Goal: Task Accomplishment & Management: Use online tool/utility

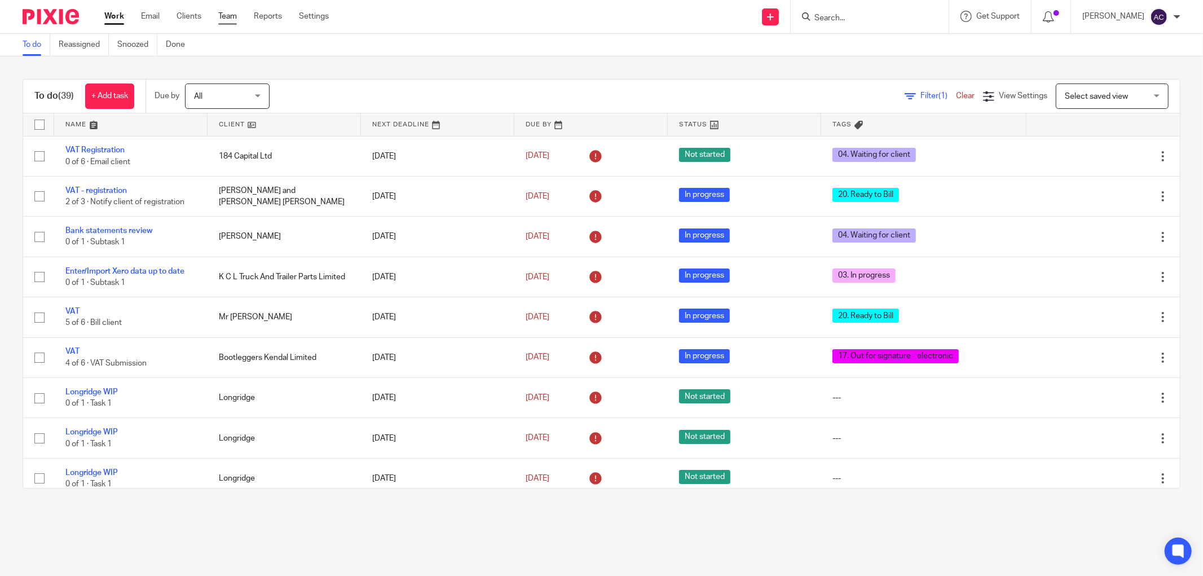
scroll to position [188, 0]
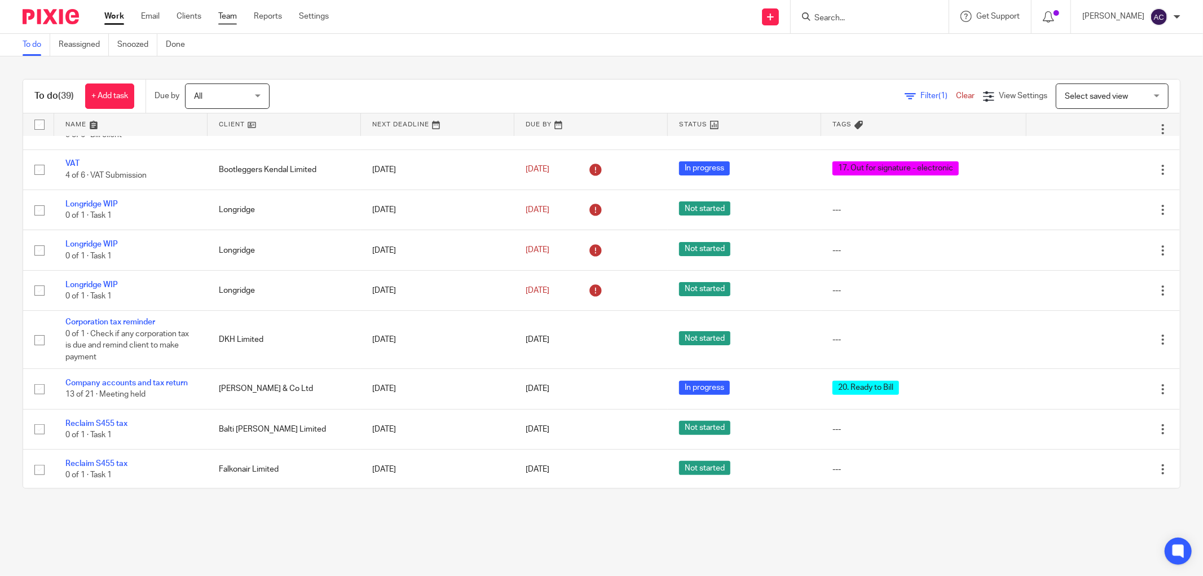
click at [222, 16] on link "Team" at bounding box center [227, 16] width 19 height 11
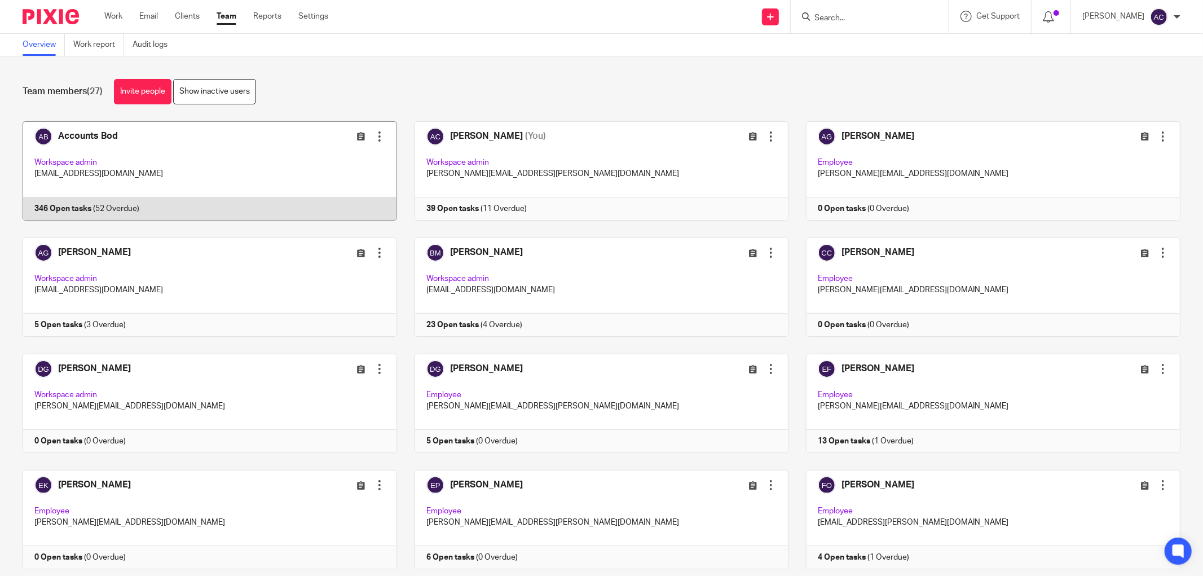
click at [74, 209] on link at bounding box center [201, 170] width 392 height 99
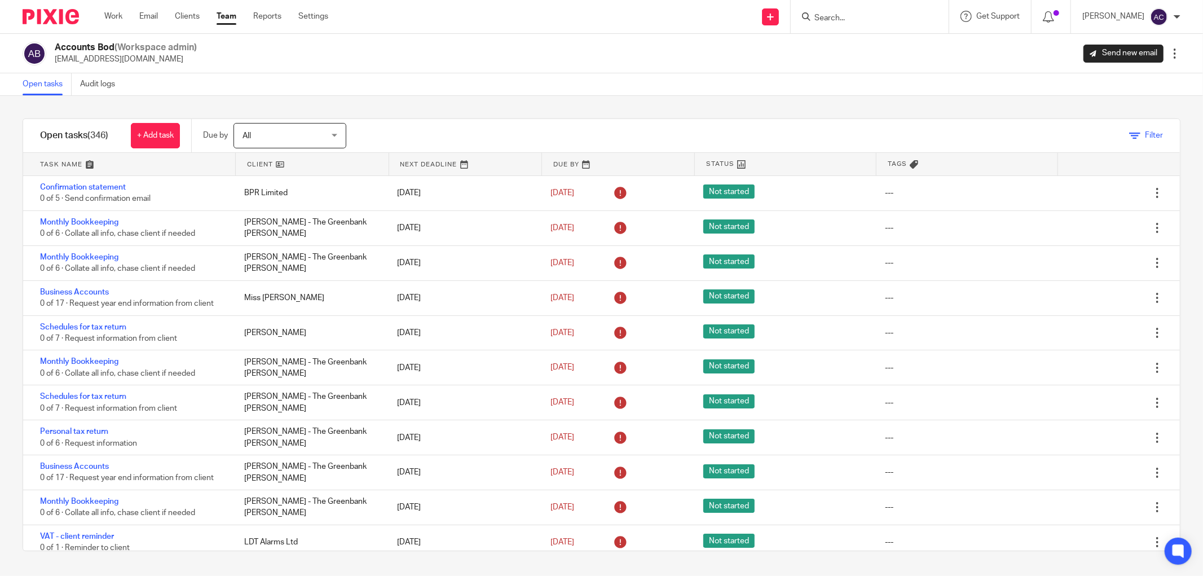
click at [1129, 134] on link "Filter" at bounding box center [1146, 135] width 34 height 8
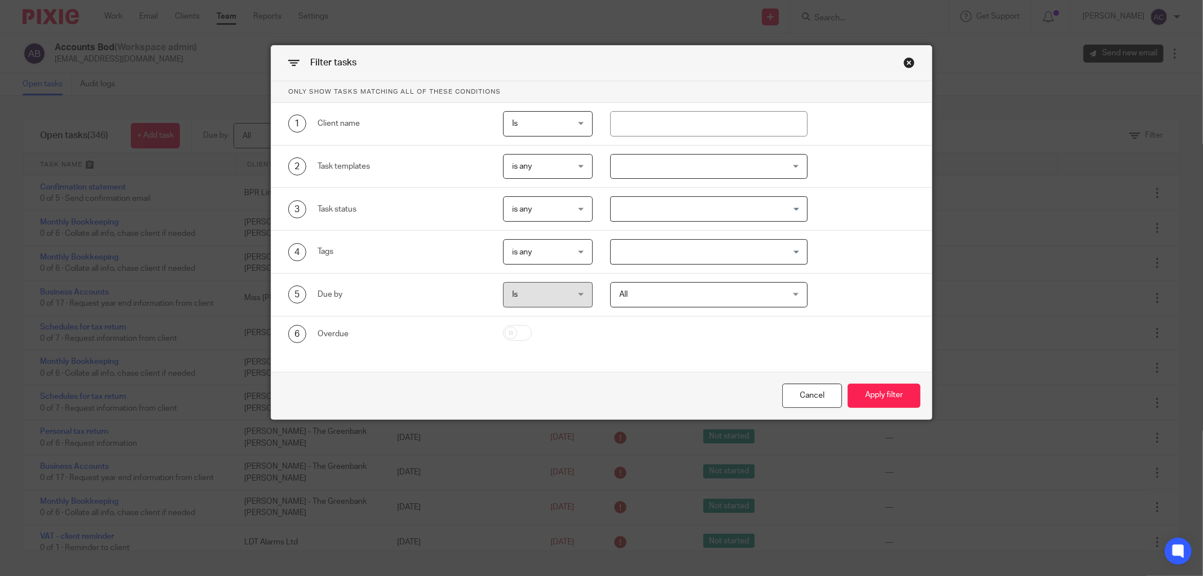
click at [742, 254] on input "Search for option" at bounding box center [706, 252] width 189 height 20
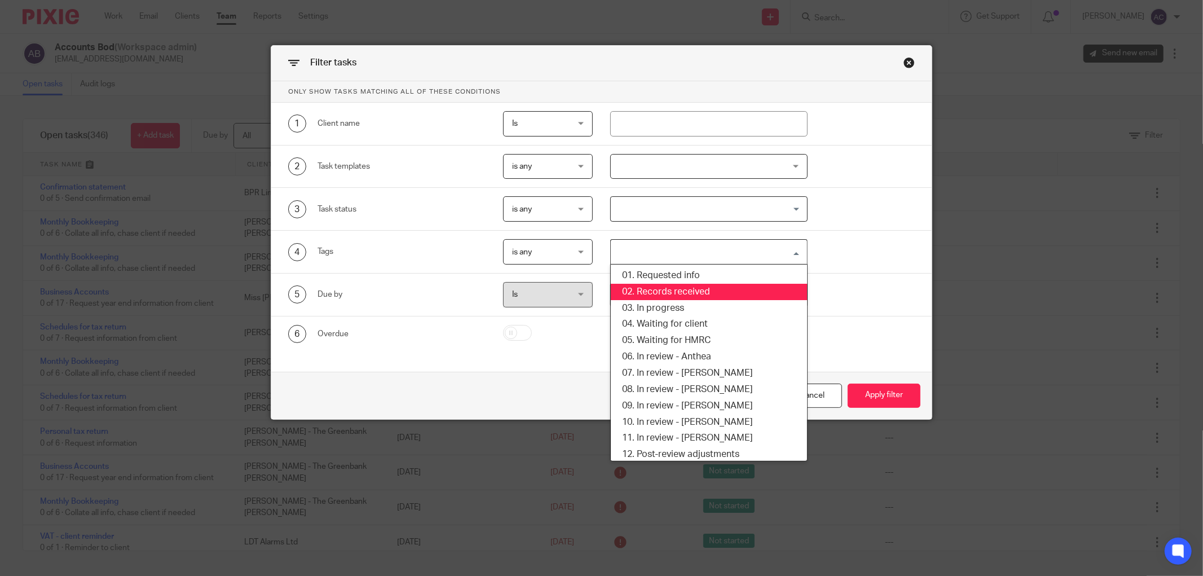
click at [670, 290] on li "02. Records received" at bounding box center [709, 292] width 196 height 16
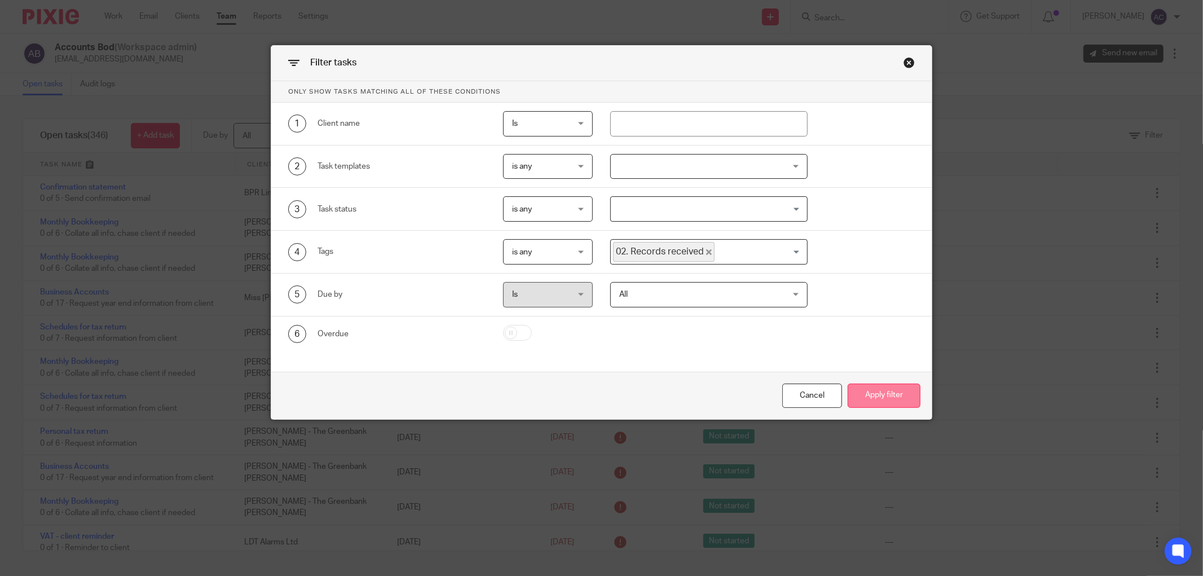
click at [869, 397] on button "Apply filter" at bounding box center [884, 396] width 73 height 24
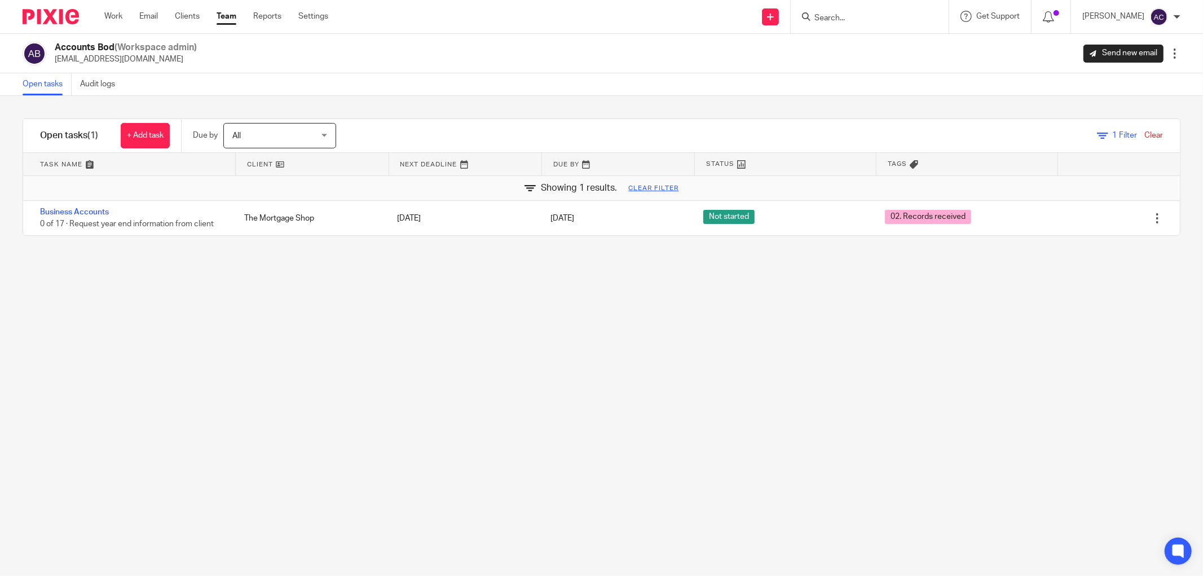
click at [825, 12] on form at bounding box center [873, 17] width 120 height 14
click at [827, 14] on input "Search" at bounding box center [864, 19] width 102 height 10
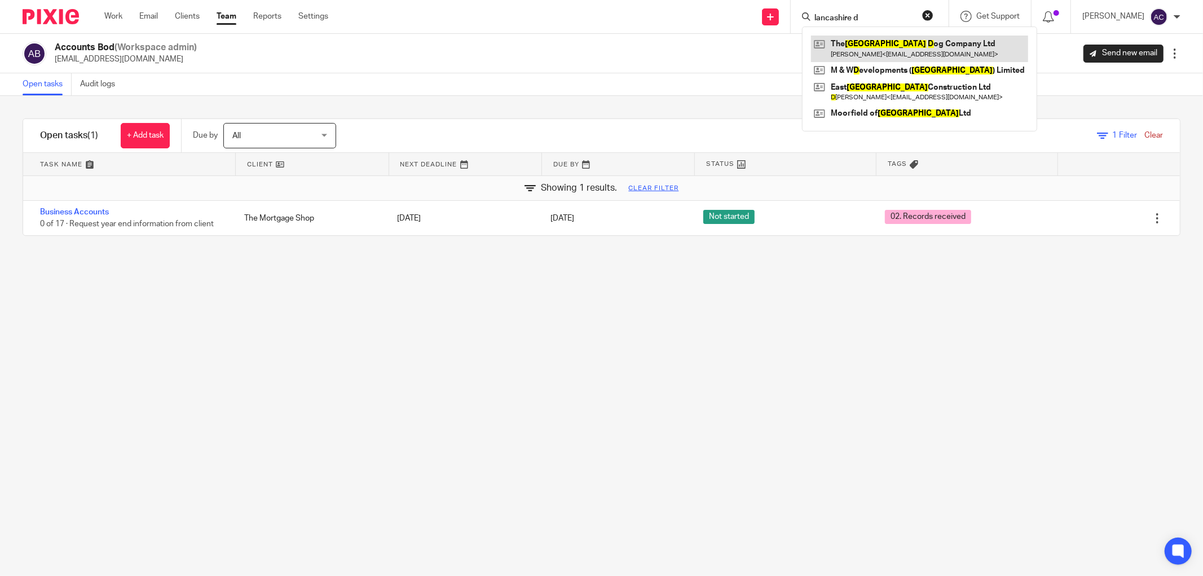
type input "lancashire d"
click at [871, 46] on link at bounding box center [919, 49] width 217 height 26
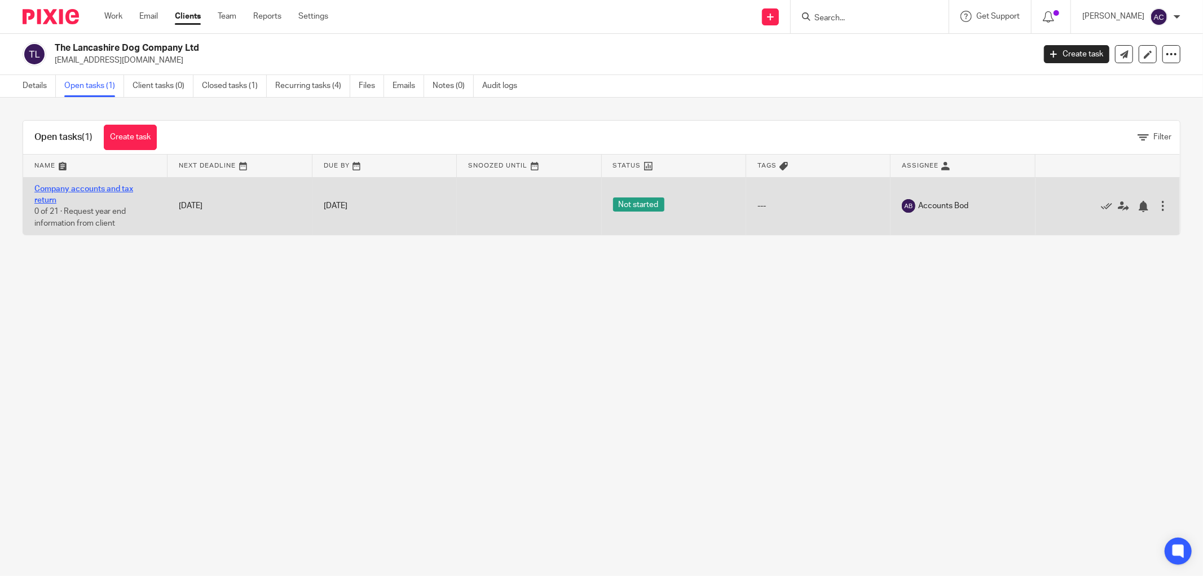
click at [93, 188] on link "Company accounts and tax return" at bounding box center [83, 194] width 99 height 19
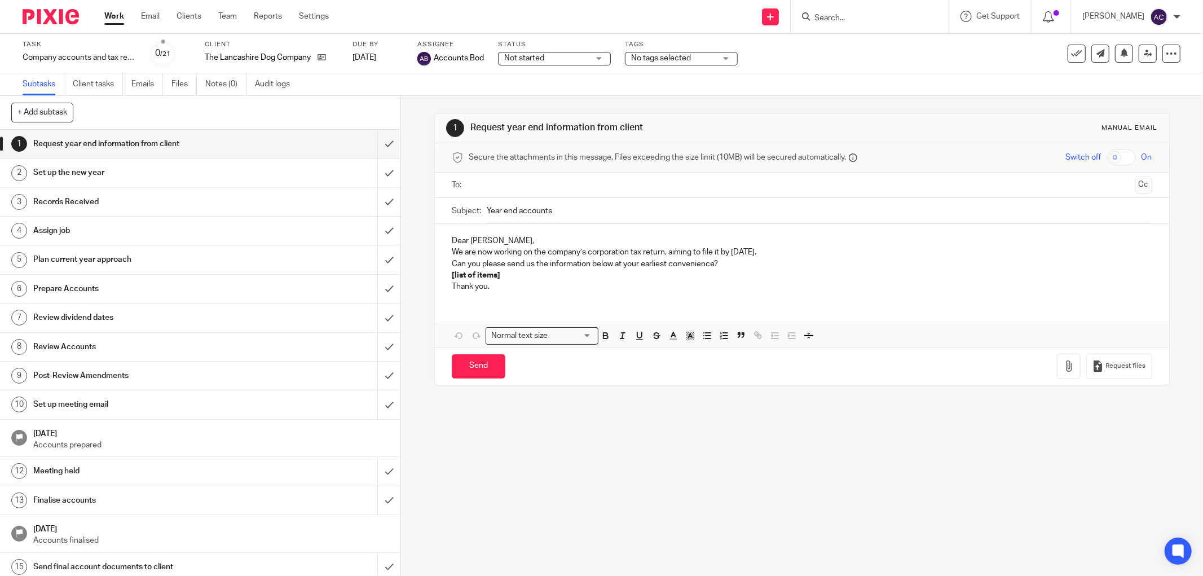
click at [534, 61] on span "Not started" at bounding box center [546, 58] width 85 height 12
click at [539, 88] on li "In progress" at bounding box center [555, 99] width 112 height 23
click at [562, 62] on span "In progress" at bounding box center [546, 58] width 85 height 12
click at [561, 96] on li "In progress" at bounding box center [555, 99] width 112 height 23
click at [681, 64] on span "No tags selected" at bounding box center [673, 58] width 85 height 12
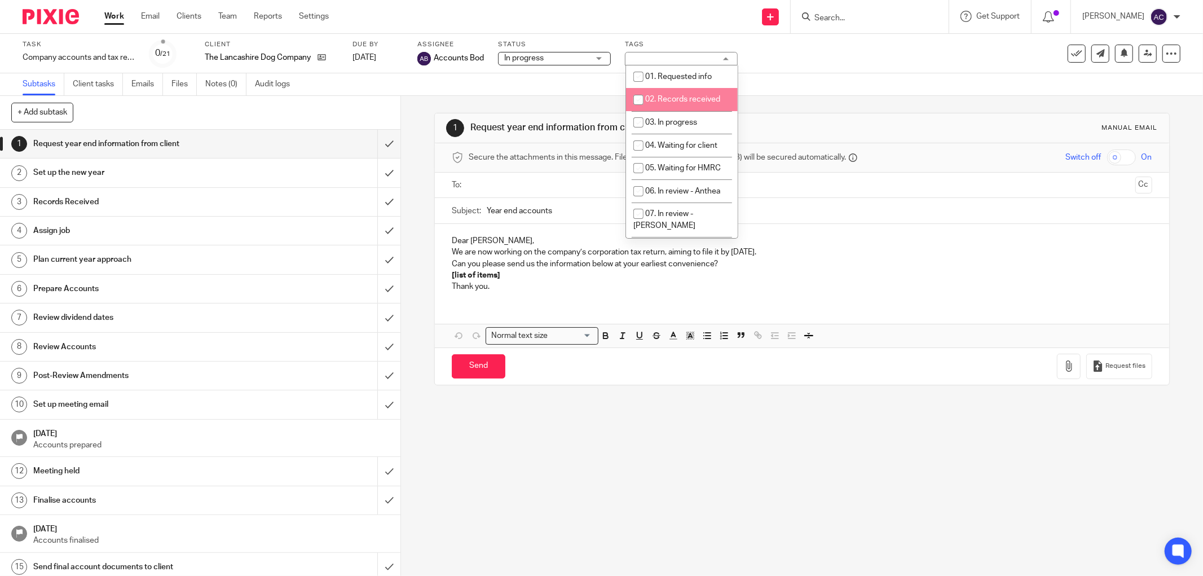
click at [676, 104] on li "02. Records received" at bounding box center [682, 99] width 112 height 23
checkbox input "true"
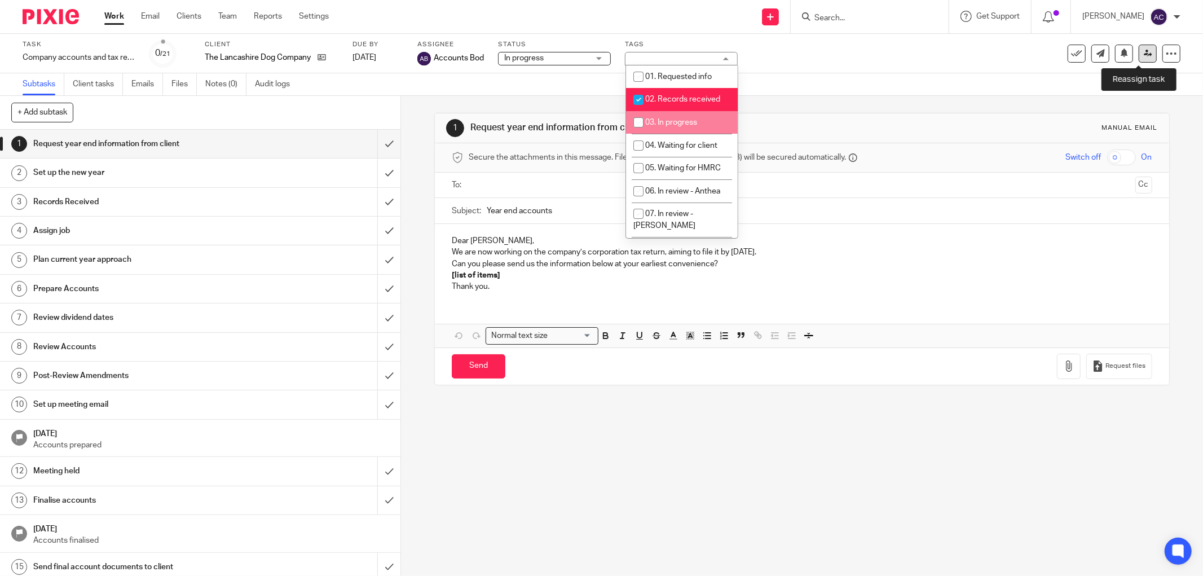
click at [1144, 52] on icon at bounding box center [1148, 53] width 8 height 8
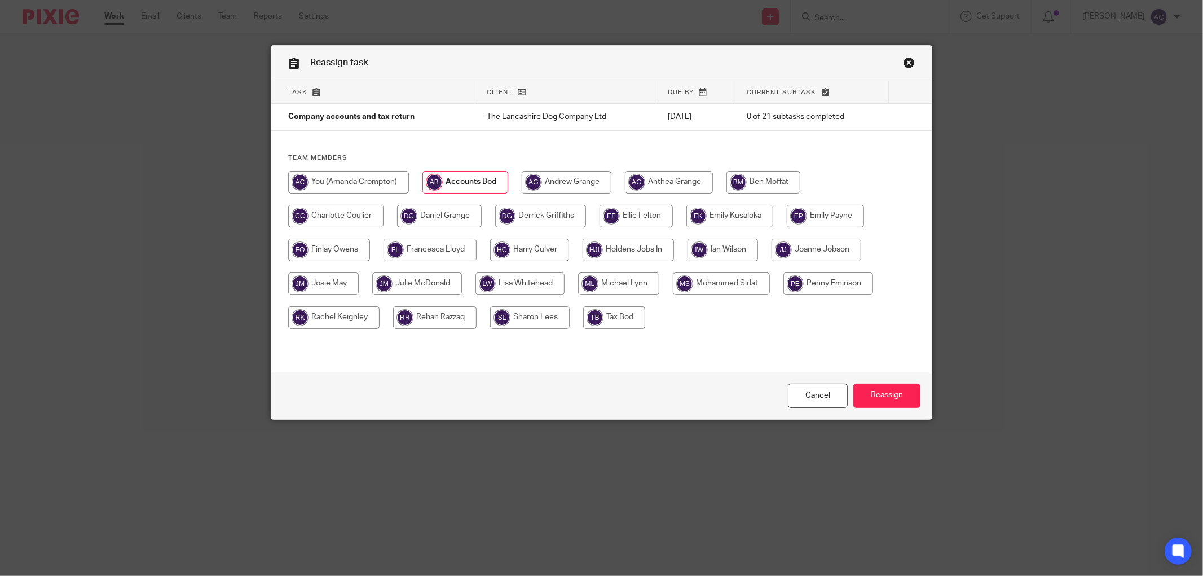
click at [441, 315] on input "radio" at bounding box center [434, 317] width 83 height 23
radio input "true"
click at [881, 384] on input "Reassign" at bounding box center [886, 396] width 67 height 24
